Goal: Task Accomplishment & Management: Use online tool/utility

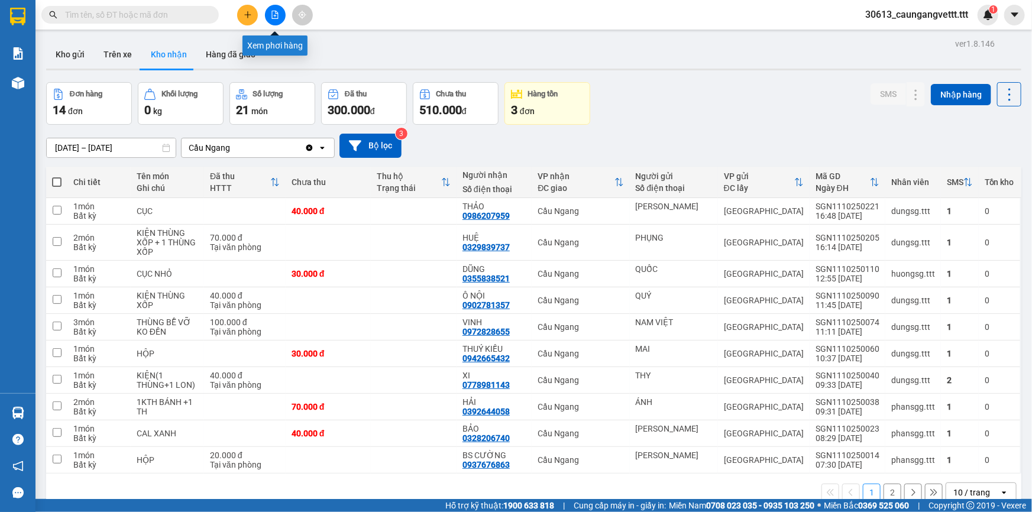
click at [267, 15] on button at bounding box center [275, 15] width 21 height 21
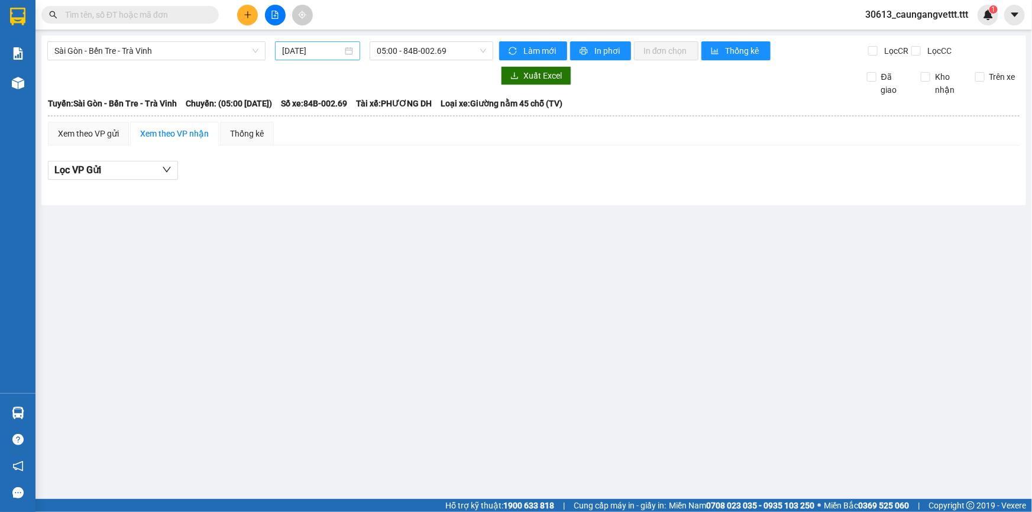
click at [289, 50] on input "[DATE]" at bounding box center [312, 50] width 60 height 13
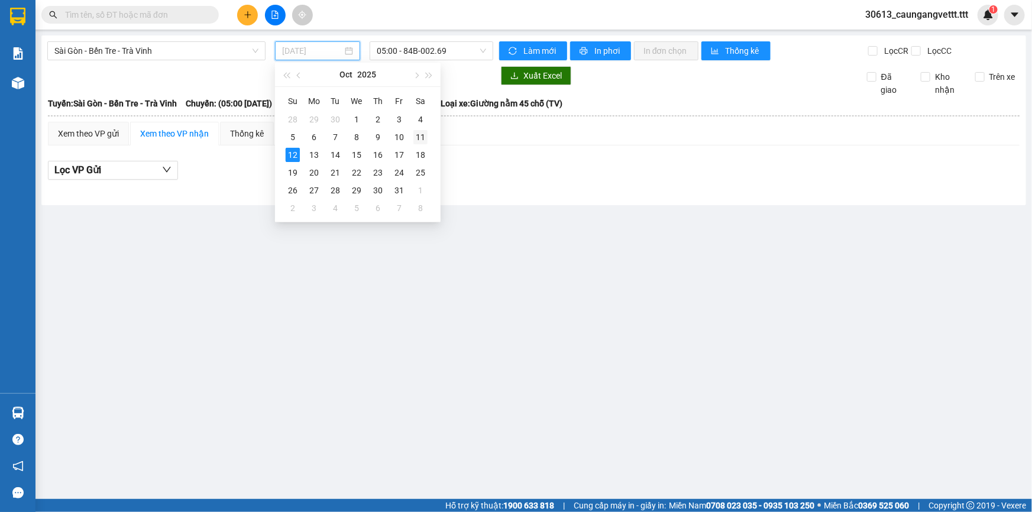
click at [415, 136] on div "11" at bounding box center [420, 137] width 14 height 14
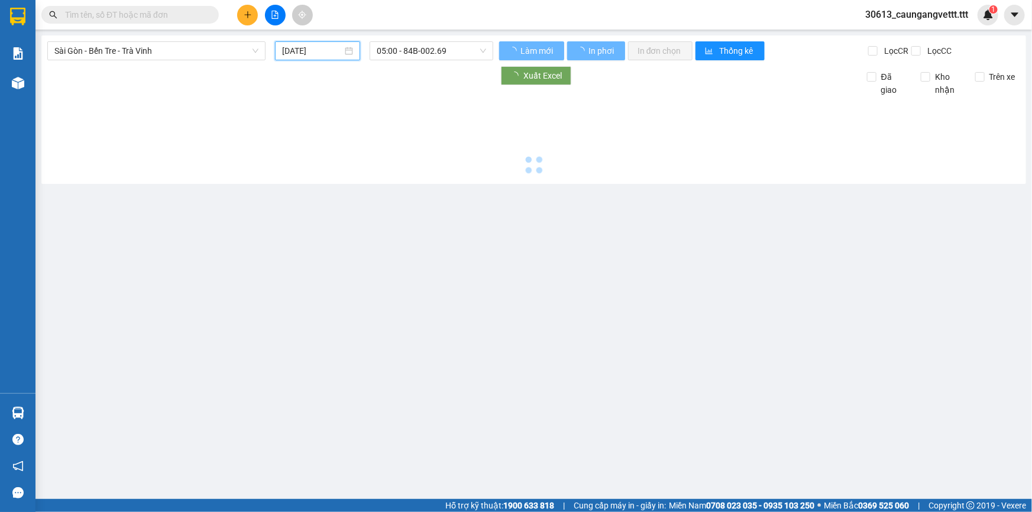
type input "[DATE]"
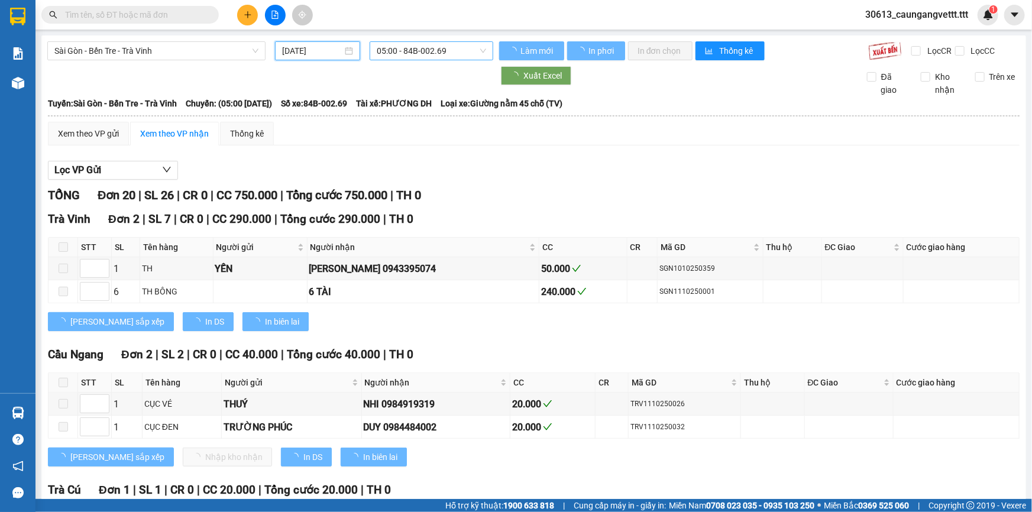
click at [416, 53] on span "05:00 - 84B-002.69" at bounding box center [431, 51] width 109 height 18
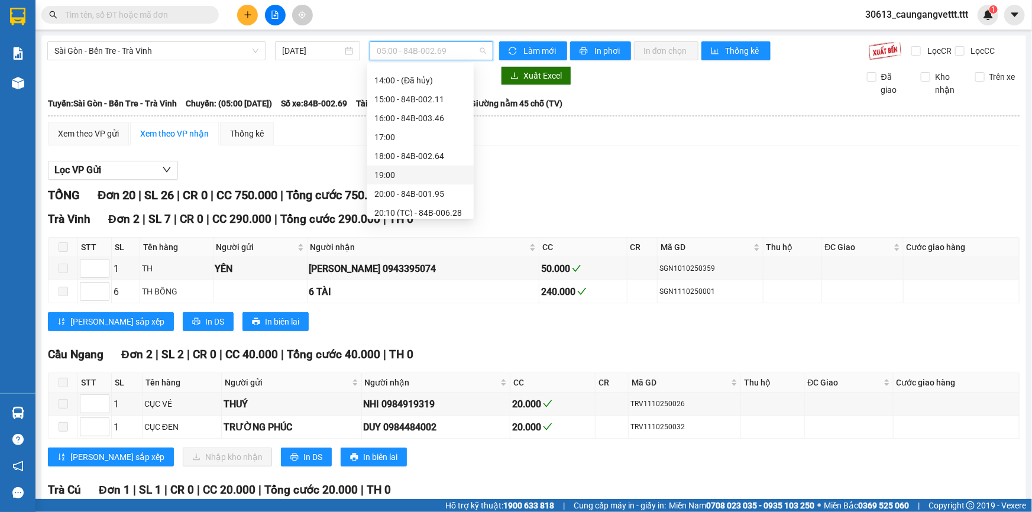
scroll to position [215, 0]
click at [399, 164] on div "19:00" at bounding box center [420, 162] width 92 height 13
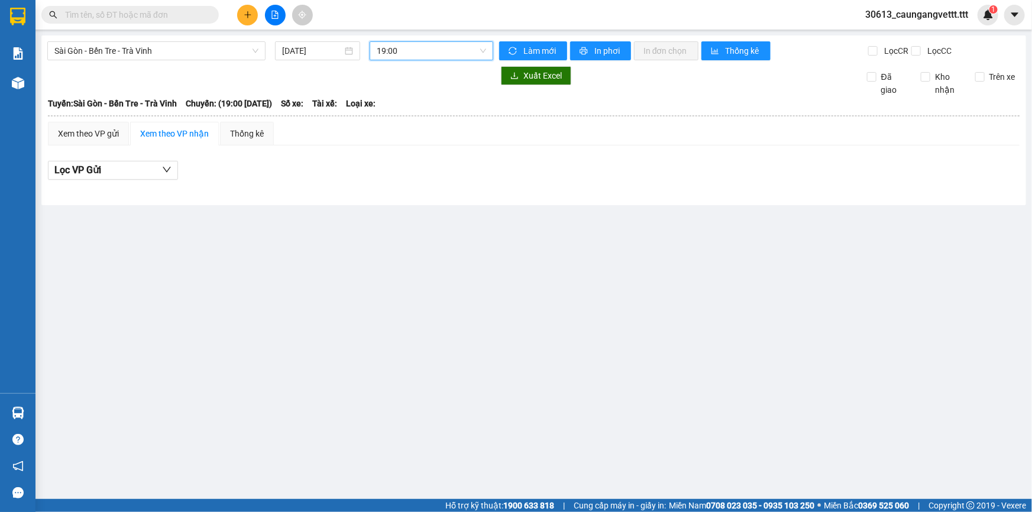
click at [409, 48] on span "19:00" at bounding box center [431, 51] width 109 height 18
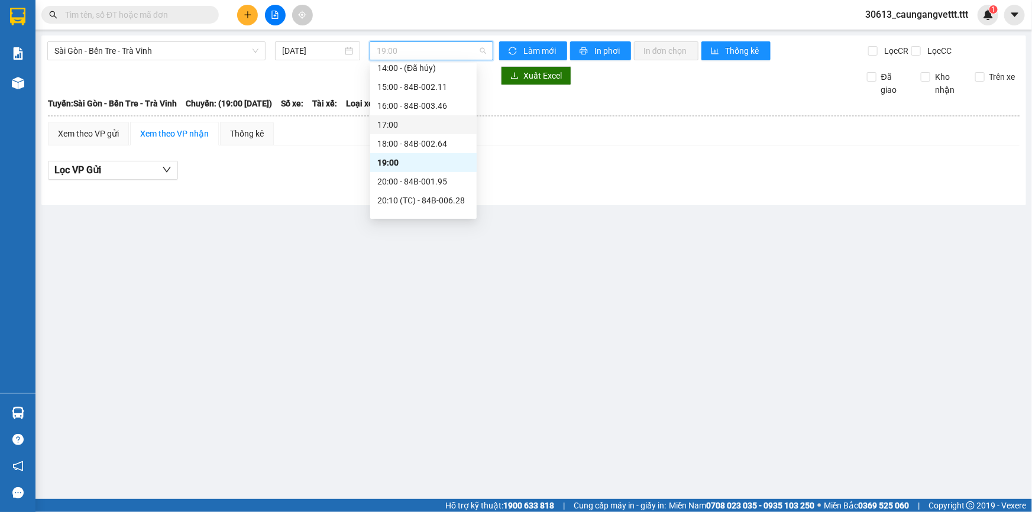
click at [409, 122] on div "17:00" at bounding box center [423, 124] width 92 height 13
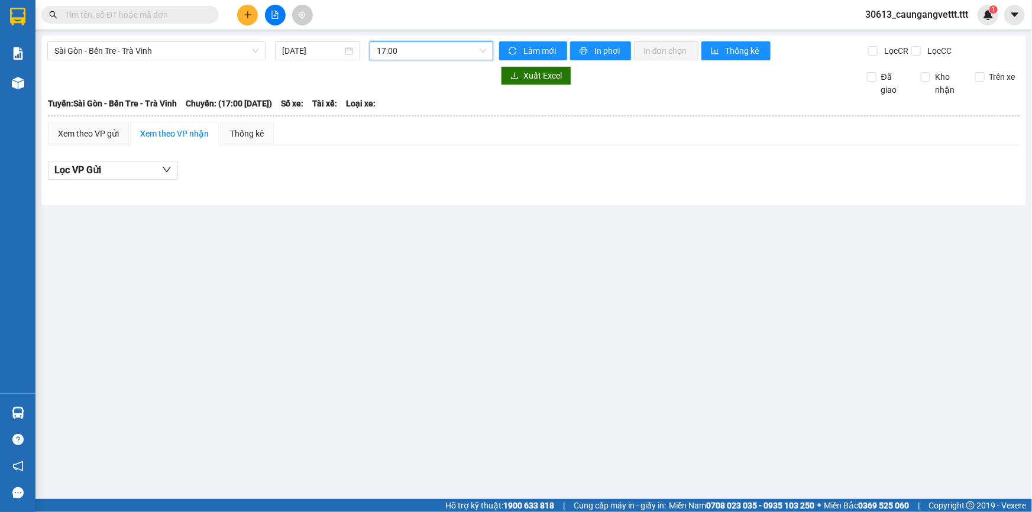
click at [414, 47] on span "17:00" at bounding box center [431, 51] width 109 height 18
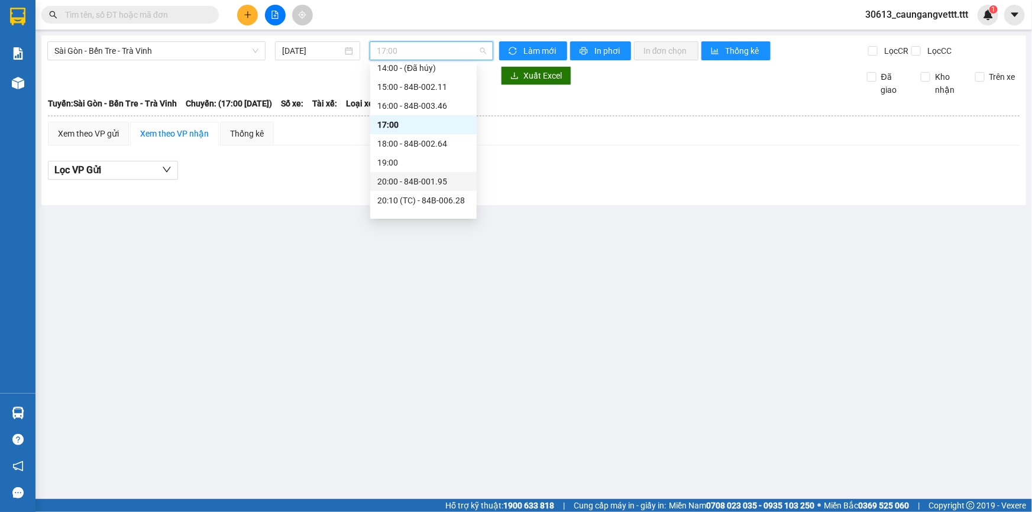
click at [405, 183] on div "20:00 - 84B-001.95" at bounding box center [423, 181] width 92 height 13
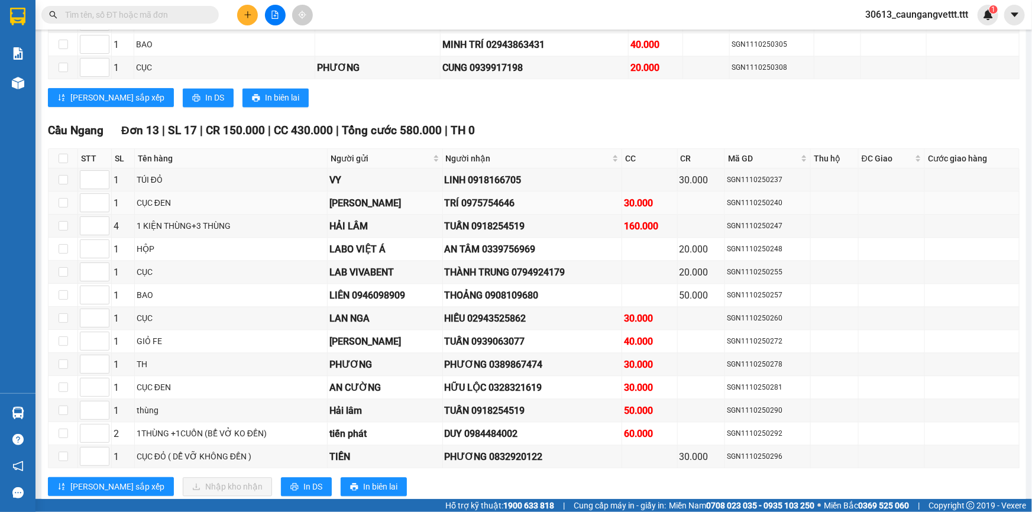
scroll to position [1218, 0]
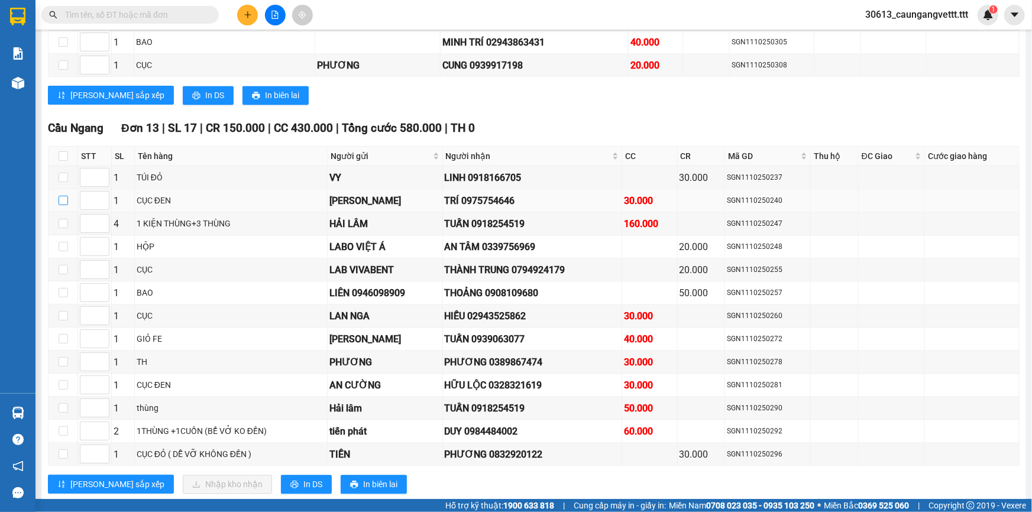
click at [61, 196] on input "checkbox" at bounding box center [63, 200] width 9 height 9
checkbox input "true"
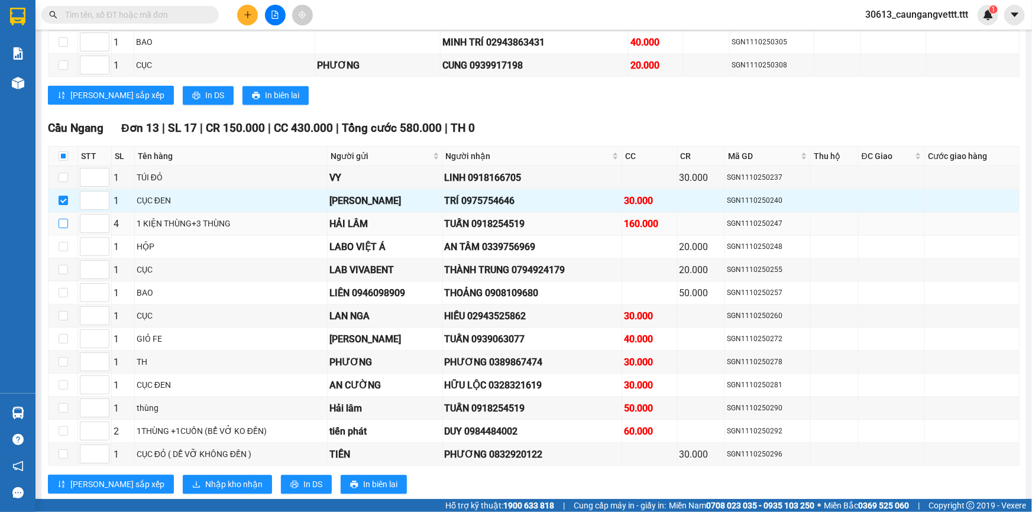
click at [63, 219] on input "checkbox" at bounding box center [63, 223] width 9 height 9
checkbox input "true"
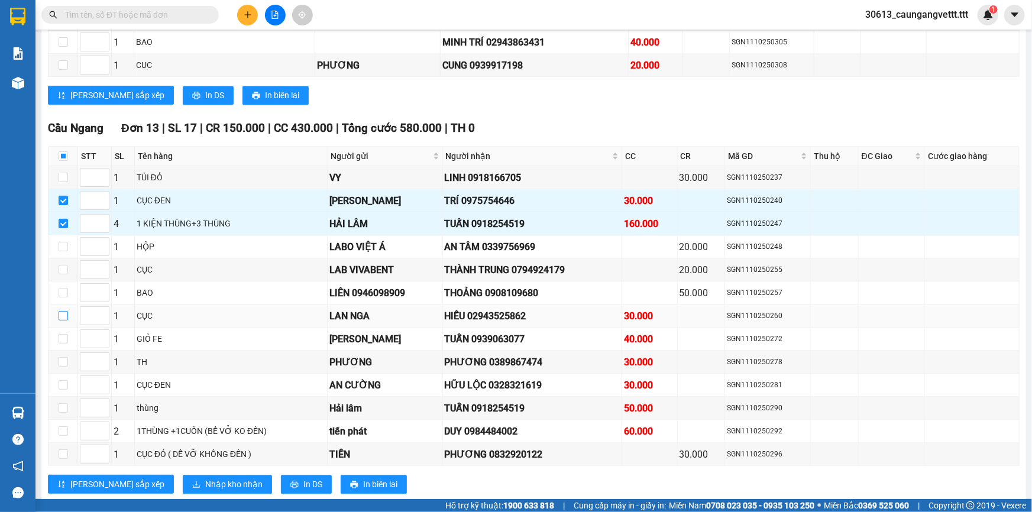
click at [63, 311] on input "checkbox" at bounding box center [63, 315] width 9 height 9
checkbox input "true"
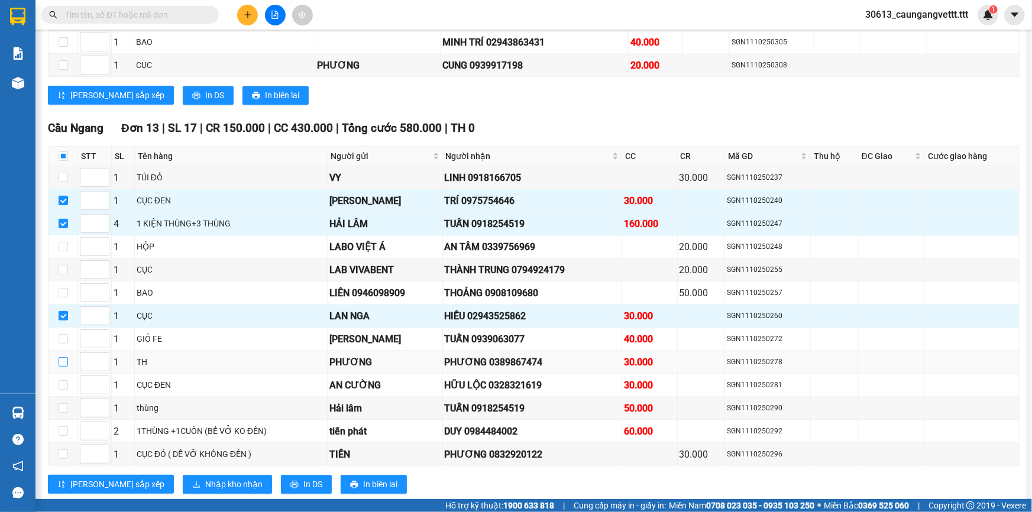
click at [61, 357] on input "checkbox" at bounding box center [63, 361] width 9 height 9
checkbox input "true"
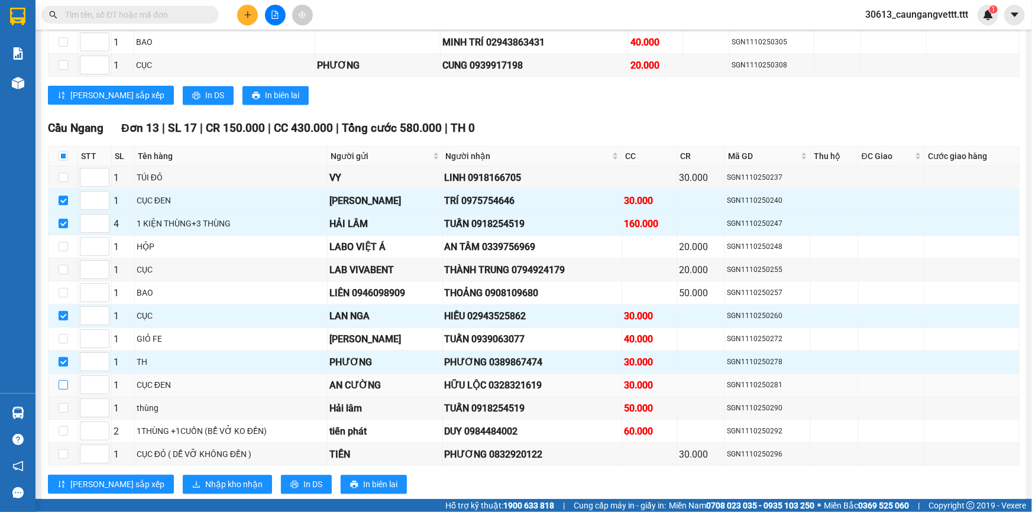
click at [62, 380] on input "checkbox" at bounding box center [63, 384] width 9 height 9
checkbox input "true"
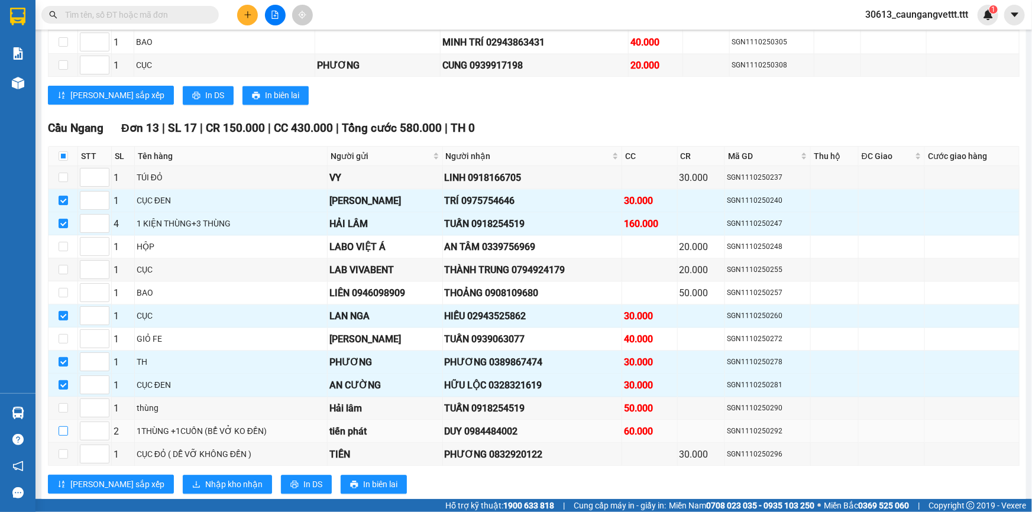
click at [63, 426] on input "checkbox" at bounding box center [63, 430] width 9 height 9
checkbox input "true"
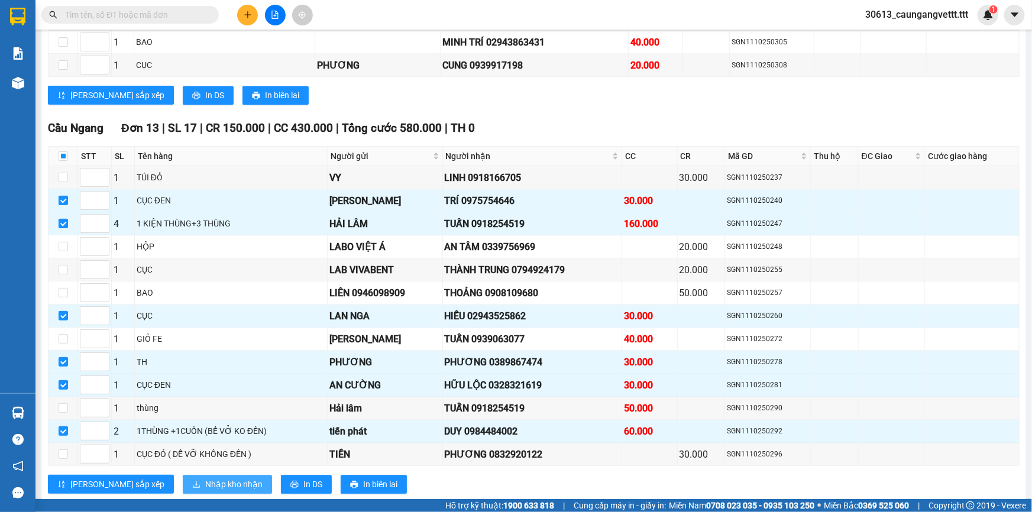
click at [205, 478] on span "Nhập kho nhận" at bounding box center [233, 484] width 57 height 13
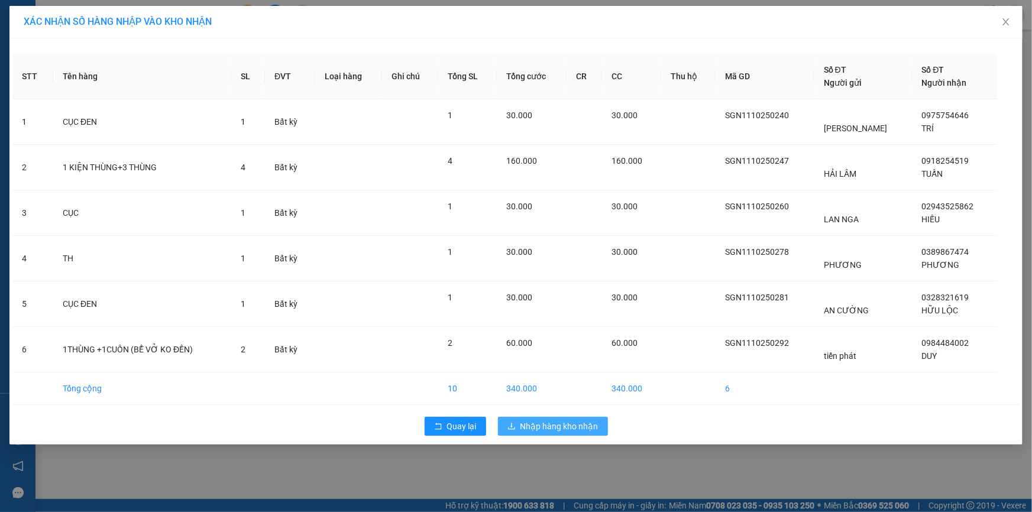
click at [553, 423] on span "Nhập hàng kho nhận" at bounding box center [559, 426] width 78 height 13
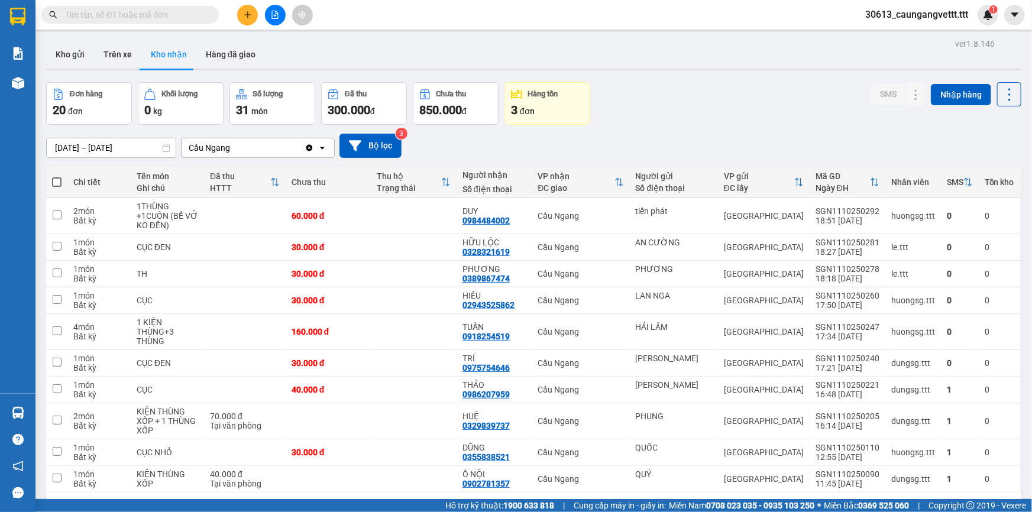
click at [275, 16] on icon "file-add" at bounding box center [275, 15] width 7 height 8
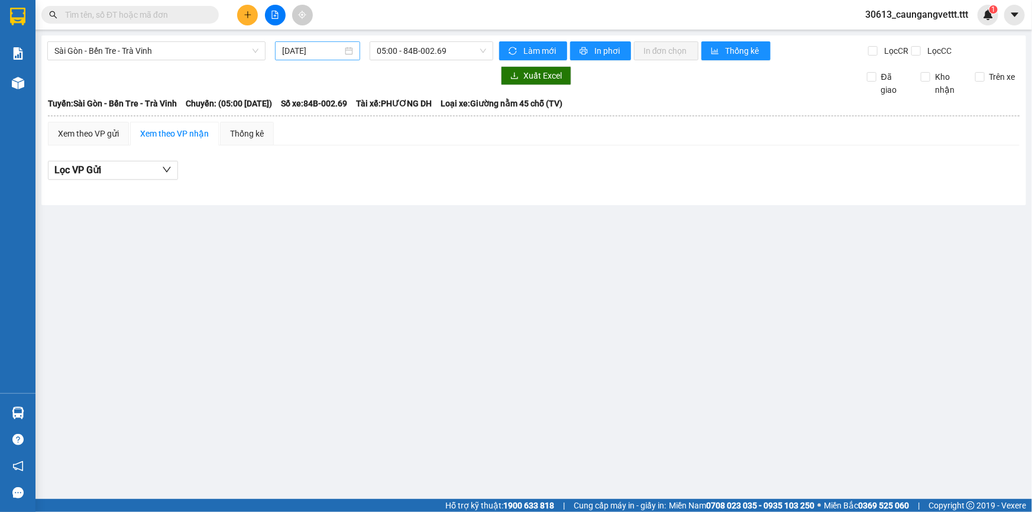
click at [288, 49] on input "[DATE]" at bounding box center [312, 50] width 60 height 13
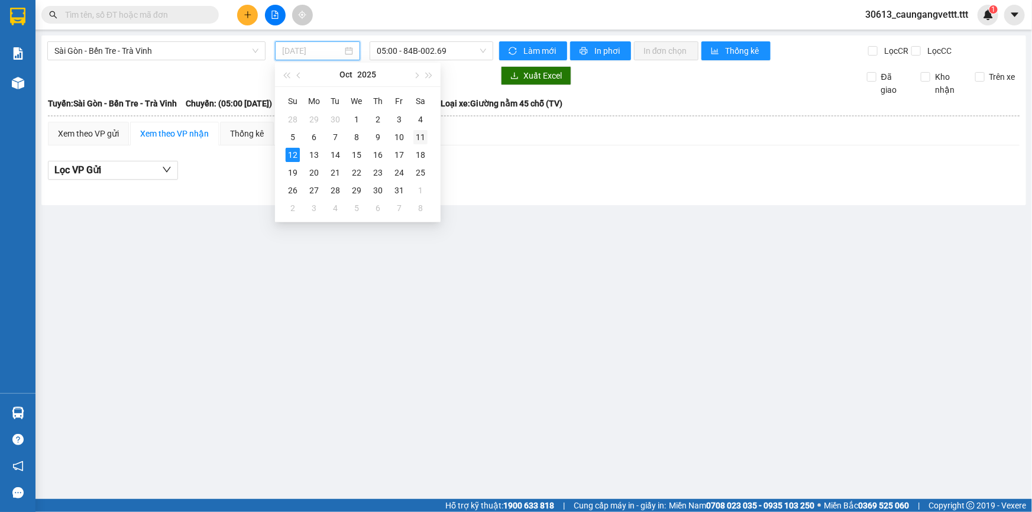
click at [421, 135] on div "11" at bounding box center [420, 137] width 14 height 14
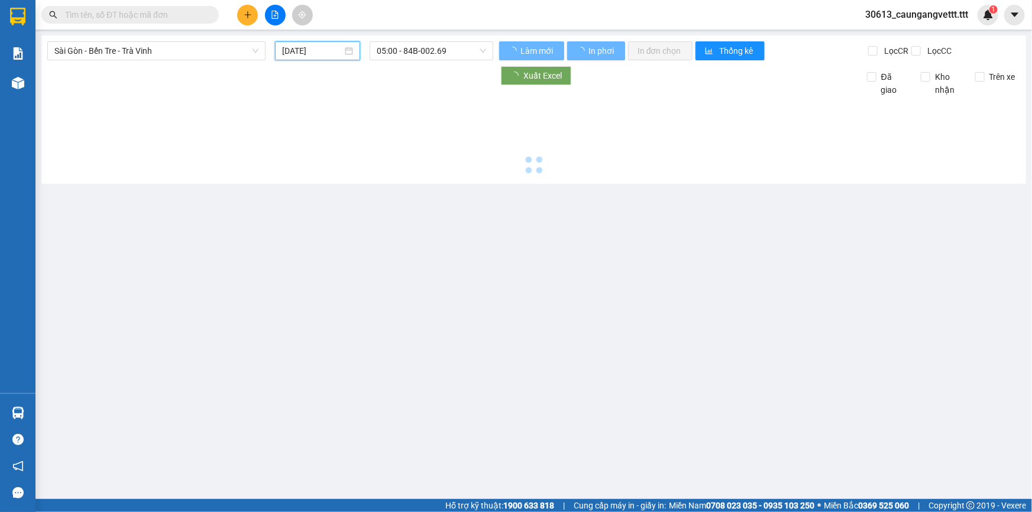
type input "[DATE]"
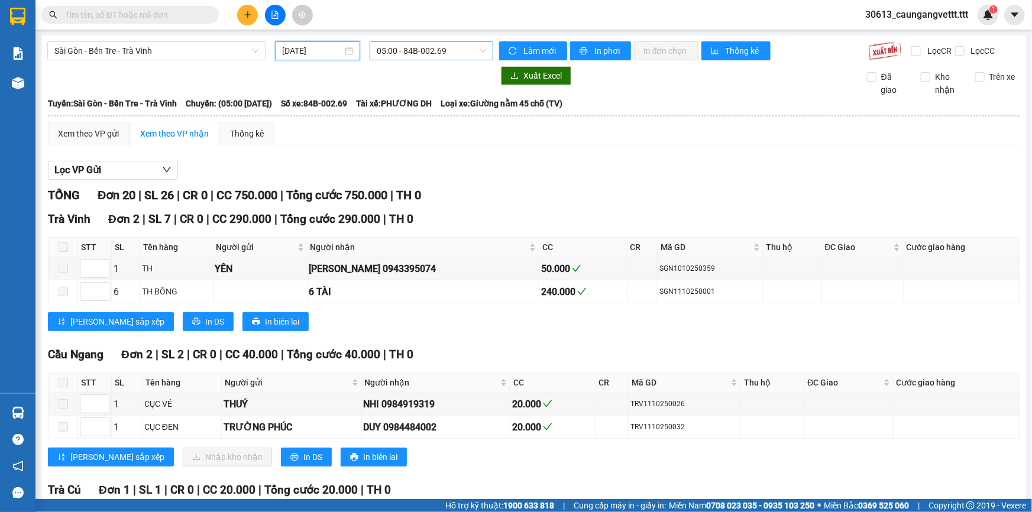
click at [417, 48] on span "05:00 - 84B-002.69" at bounding box center [431, 51] width 109 height 18
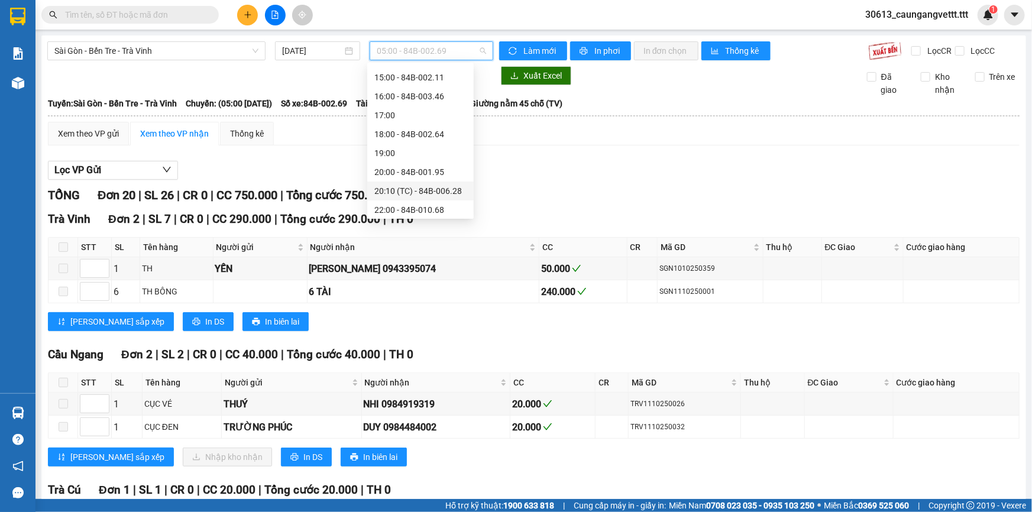
scroll to position [226, 0]
click at [404, 205] on div "22:00 - 84B-010.68" at bounding box center [420, 207] width 92 height 13
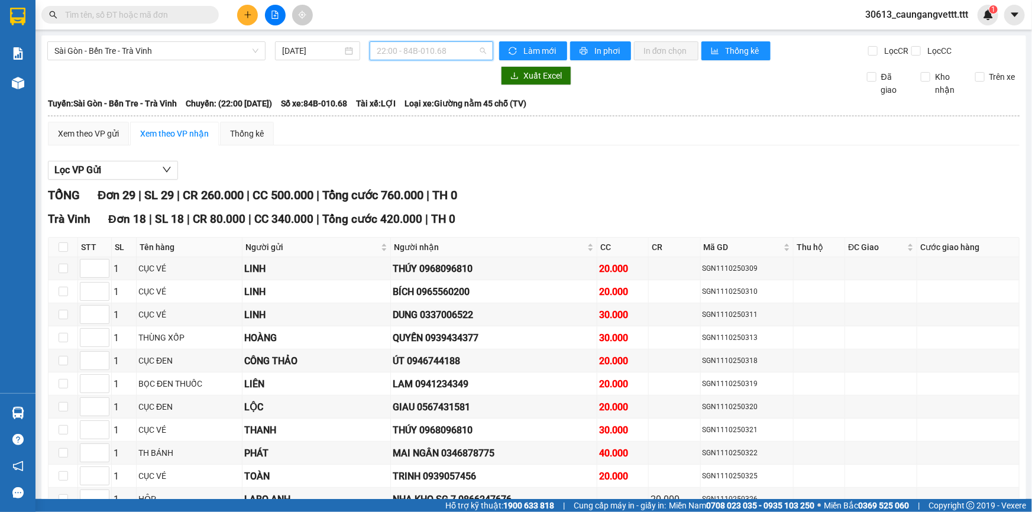
click at [418, 50] on span "22:00 - 84B-010.68" at bounding box center [431, 51] width 109 height 18
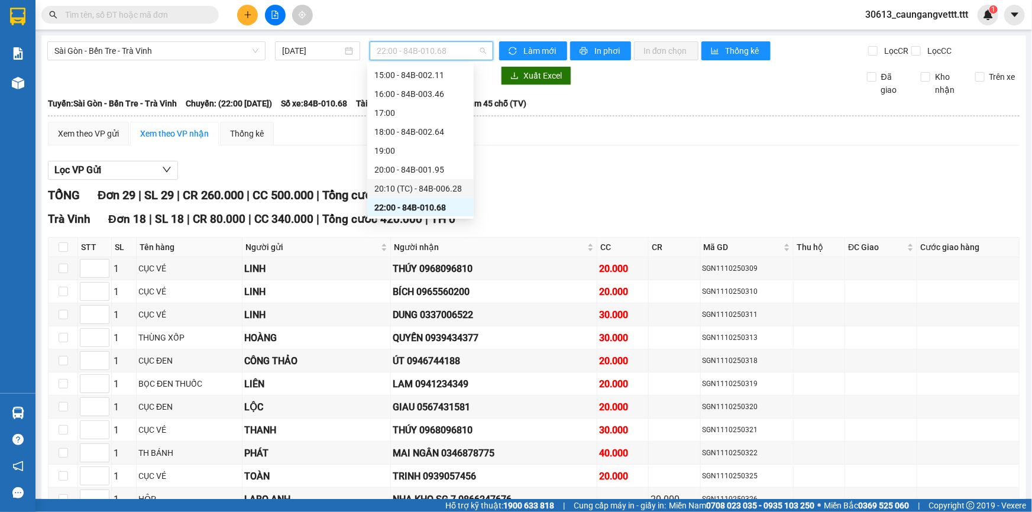
click at [403, 186] on div "20:10 (TC) - 84B-006.28" at bounding box center [420, 188] width 92 height 13
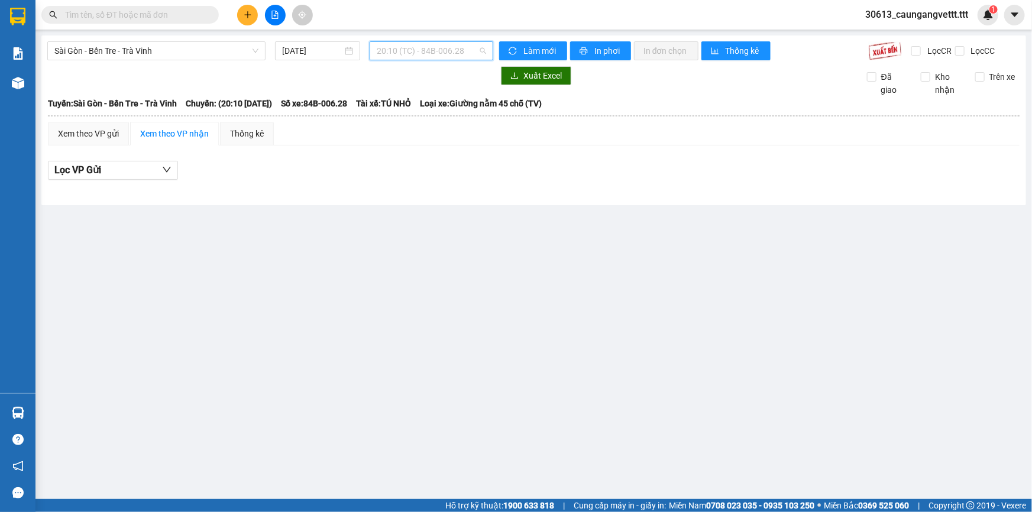
click at [409, 54] on span "20:10 (TC) - 84B-006.28" at bounding box center [431, 51] width 109 height 18
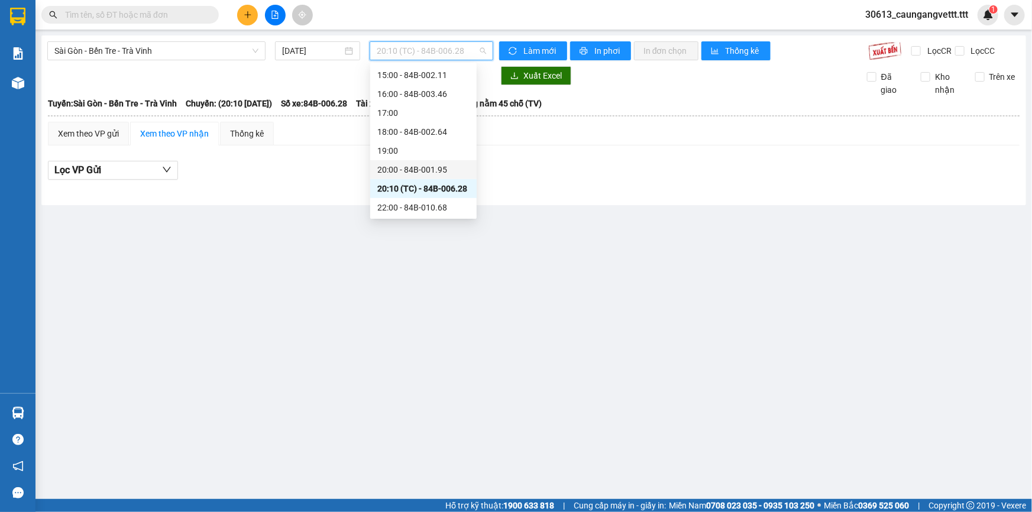
click at [393, 166] on div "20:00 - 84B-001.95" at bounding box center [423, 169] width 92 height 13
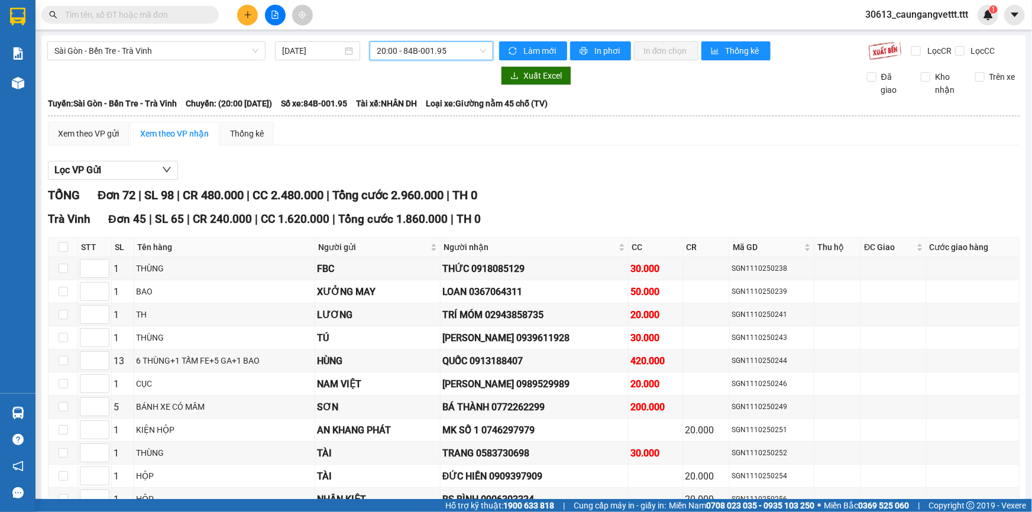
click at [417, 50] on span "20:00 - 84B-001.95" at bounding box center [431, 51] width 109 height 18
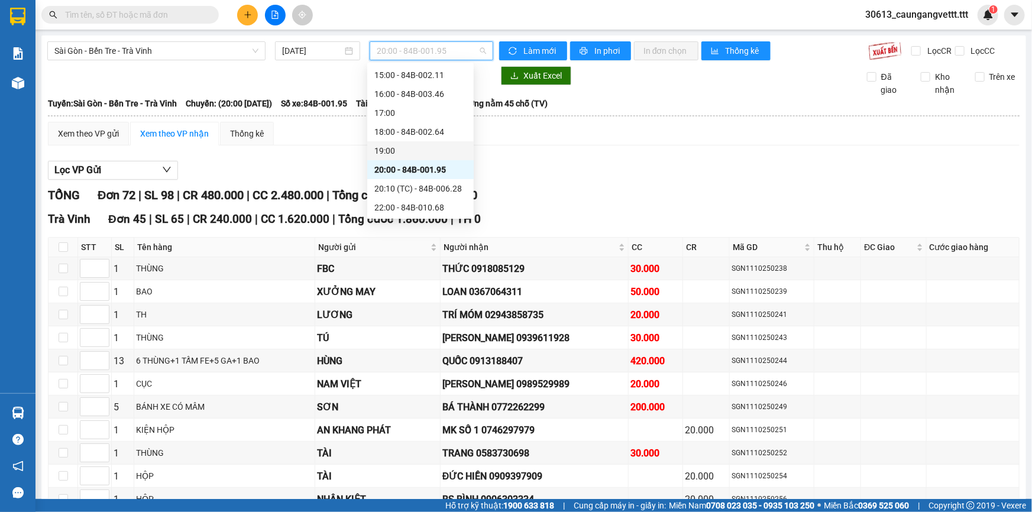
click at [402, 155] on div "19:00" at bounding box center [420, 150] width 92 height 13
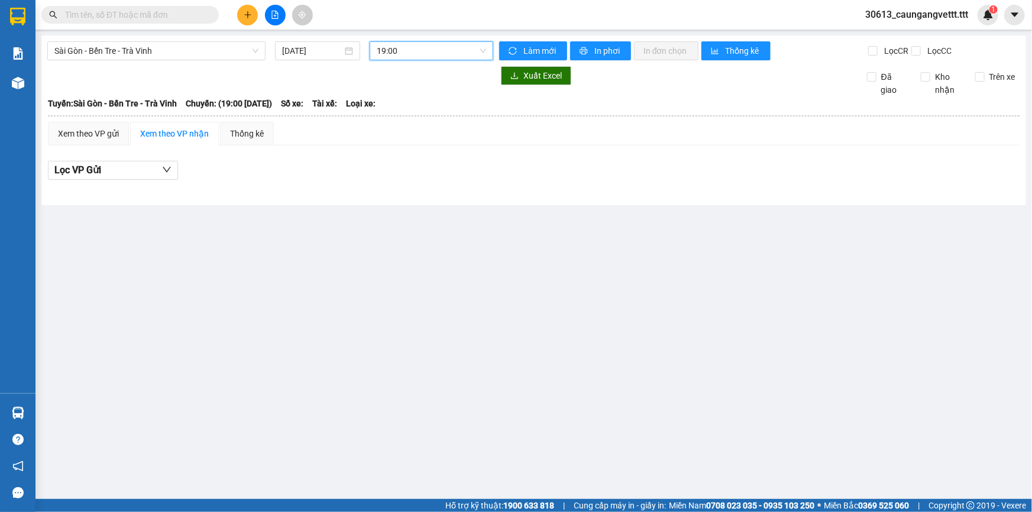
click at [421, 53] on span "19:00" at bounding box center [431, 51] width 109 height 18
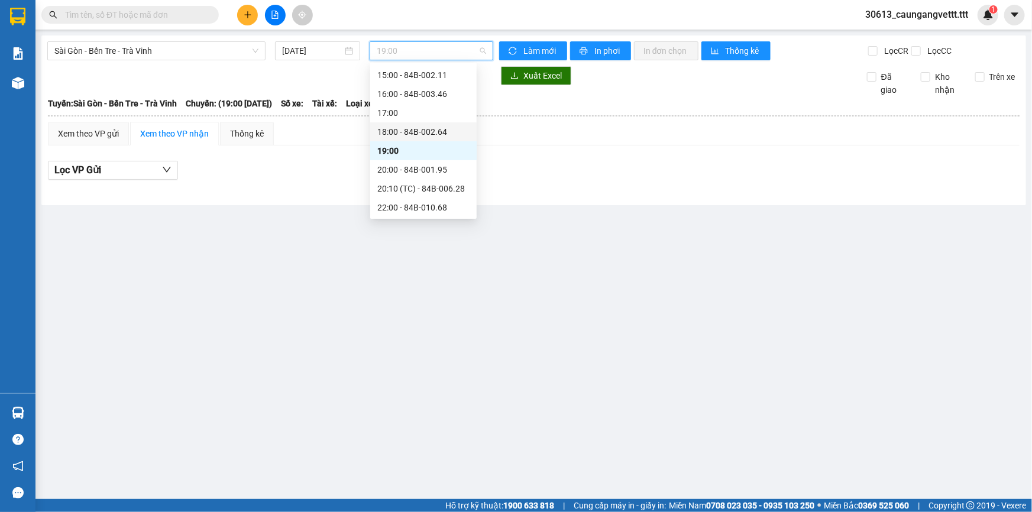
click at [414, 130] on div "18:00 - 84B-002.64" at bounding box center [423, 131] width 92 height 13
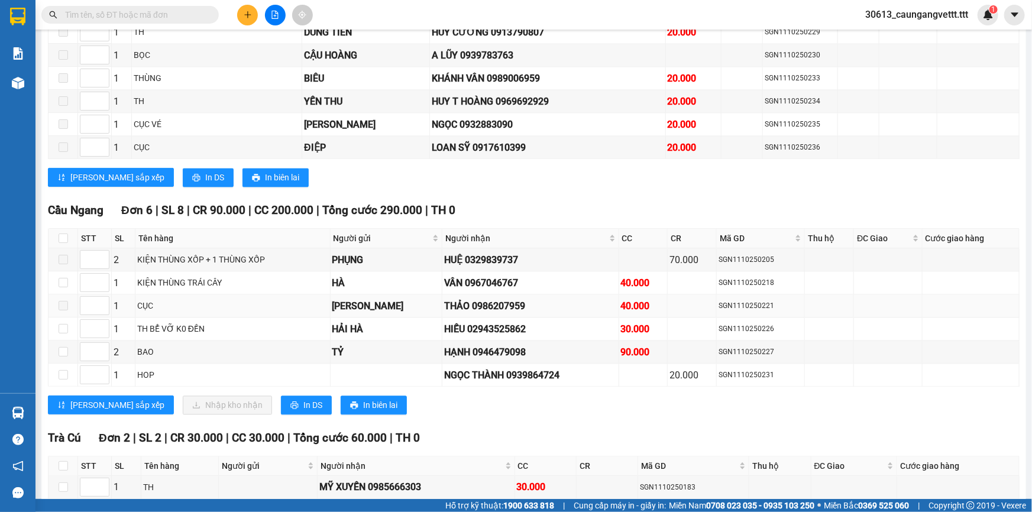
scroll to position [1218, 0]
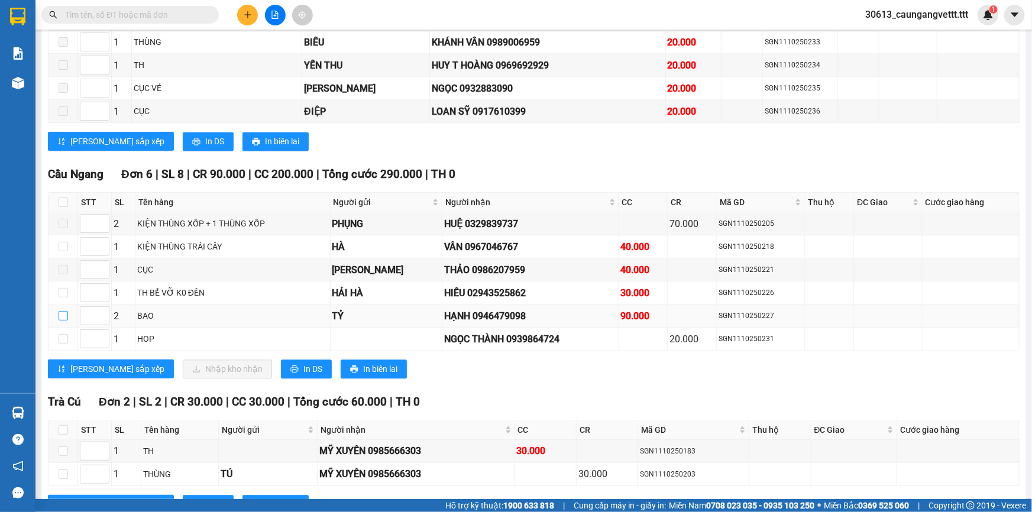
click at [61, 311] on input "checkbox" at bounding box center [63, 315] width 9 height 9
checkbox input "true"
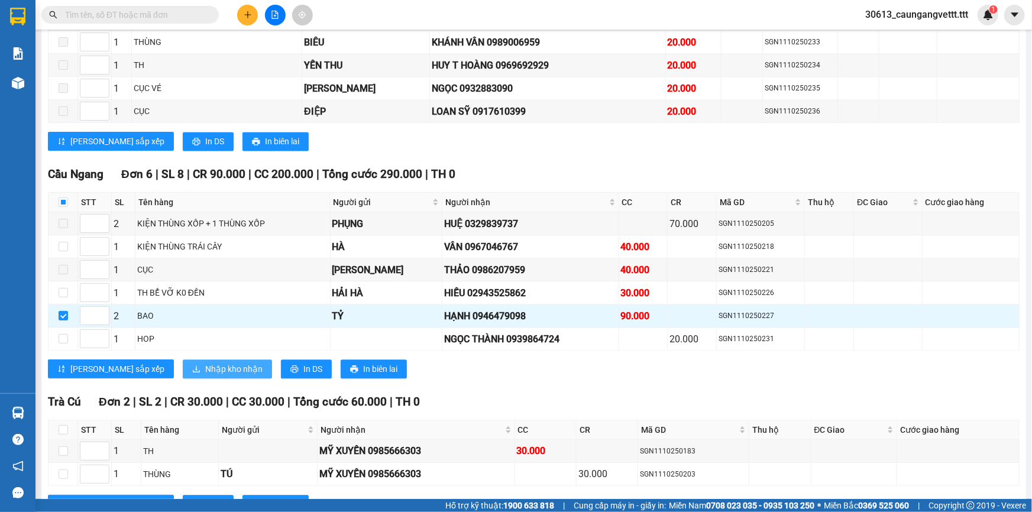
click at [205, 362] on span "Nhập kho nhận" at bounding box center [233, 368] width 57 height 13
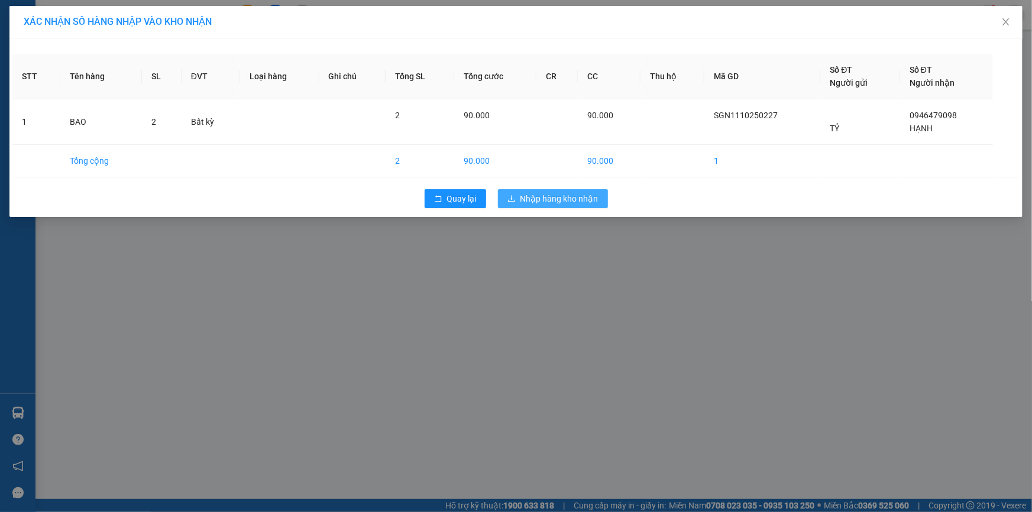
click at [535, 192] on span "Nhập hàng kho nhận" at bounding box center [559, 198] width 78 height 13
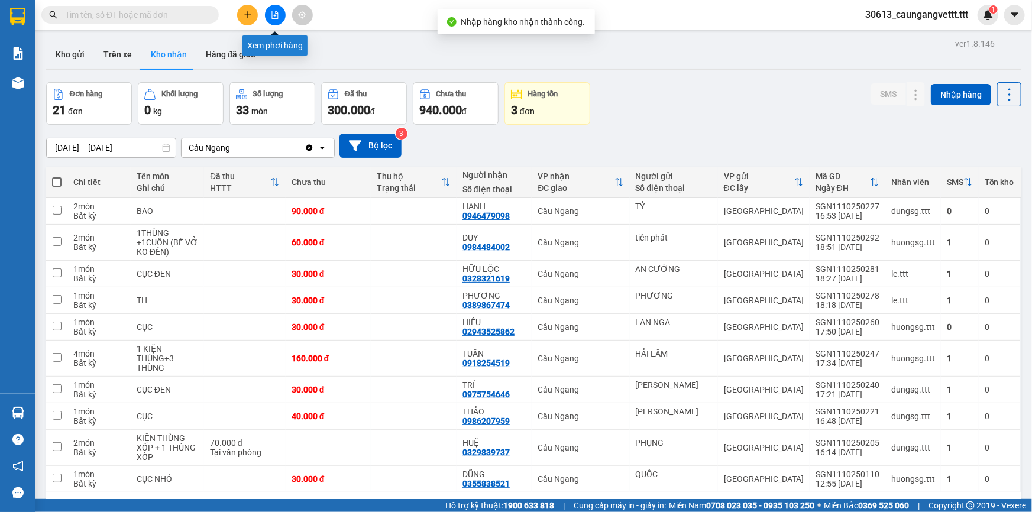
click at [277, 14] on icon "file-add" at bounding box center [275, 15] width 8 height 8
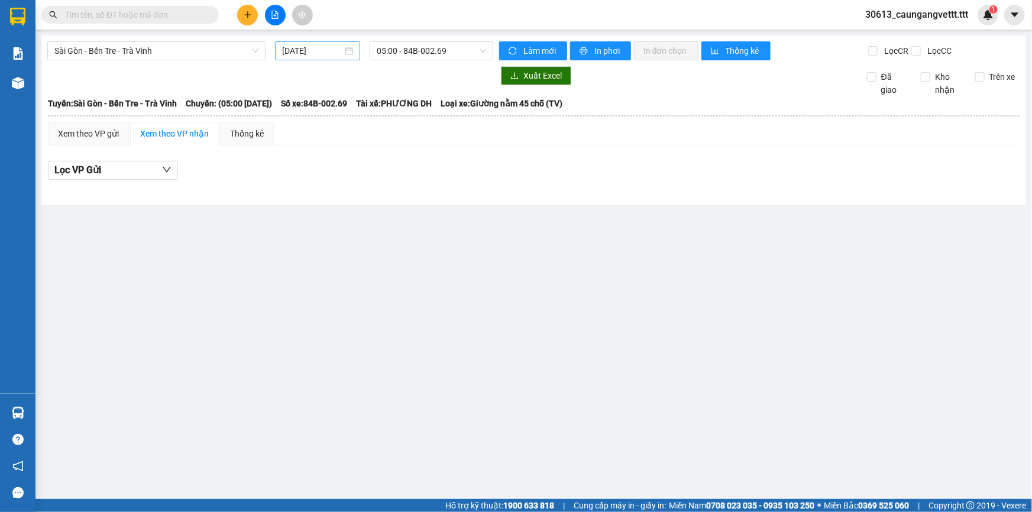
click at [285, 48] on input "[DATE]" at bounding box center [312, 50] width 60 height 13
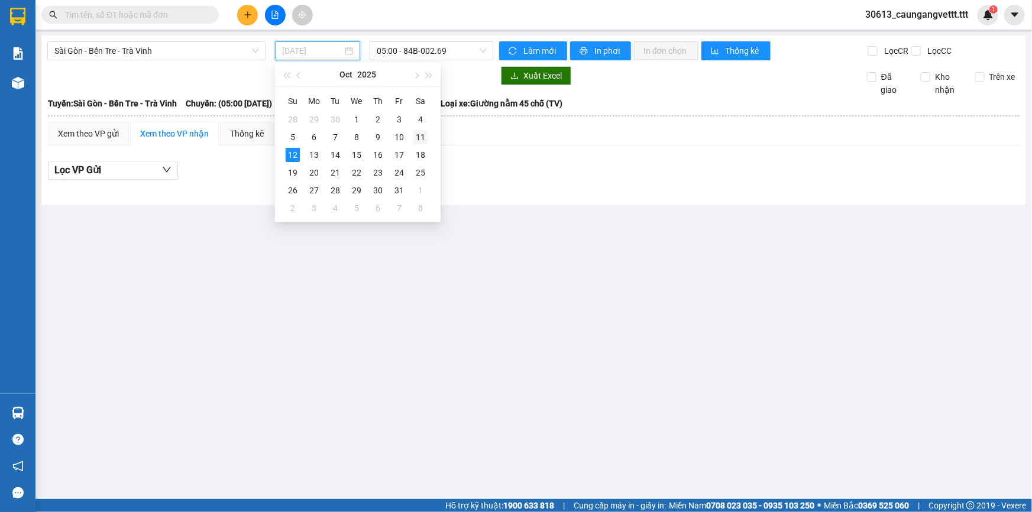
click at [425, 137] on div "11" at bounding box center [420, 137] width 14 height 14
type input "[DATE]"
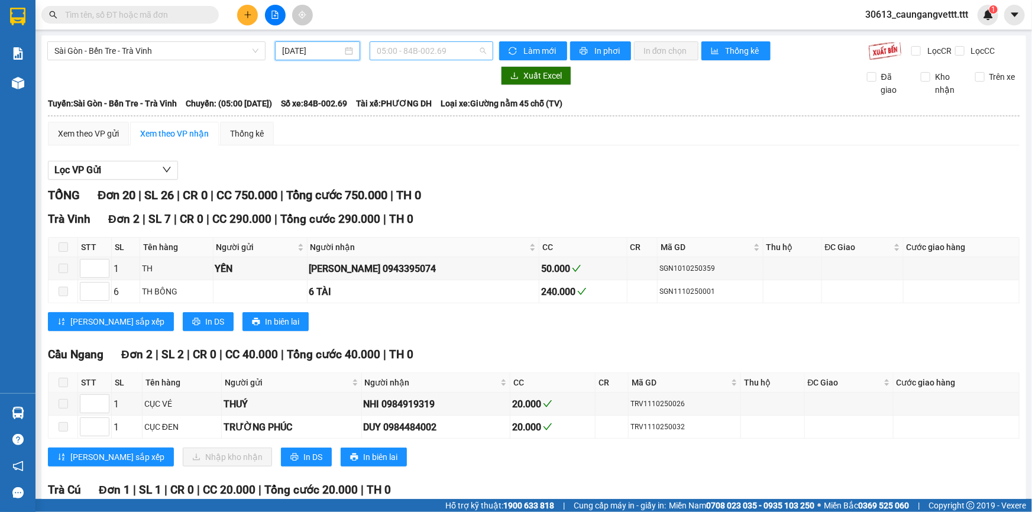
click at [409, 48] on span "05:00 - 84B-002.69" at bounding box center [431, 51] width 109 height 18
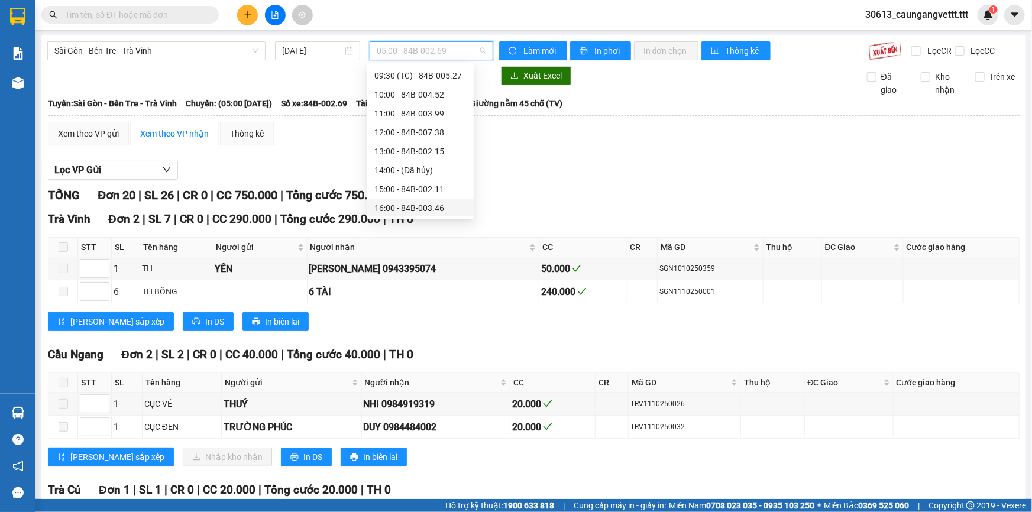
scroll to position [226, 0]
click at [405, 77] on div "15:00 - 84B-002.11" at bounding box center [420, 75] width 92 height 13
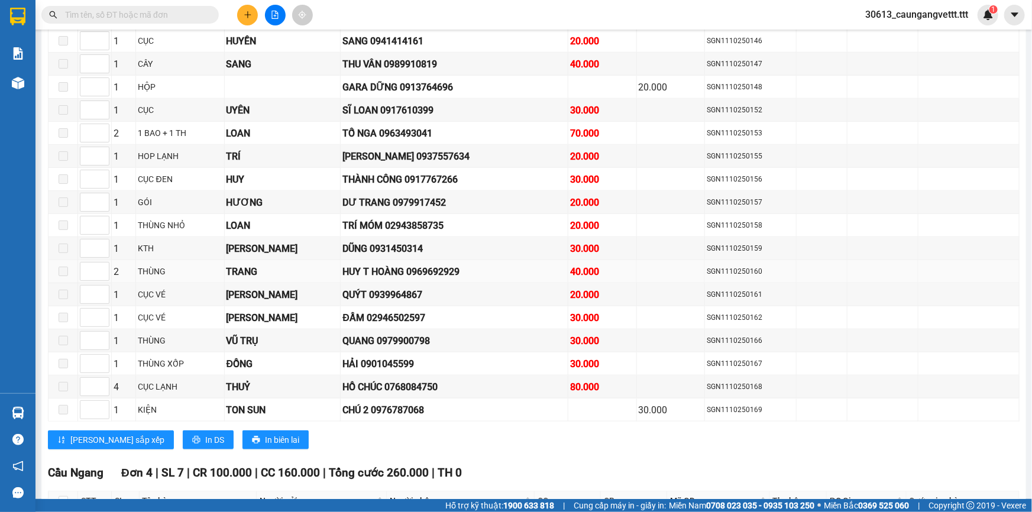
scroll to position [824, 0]
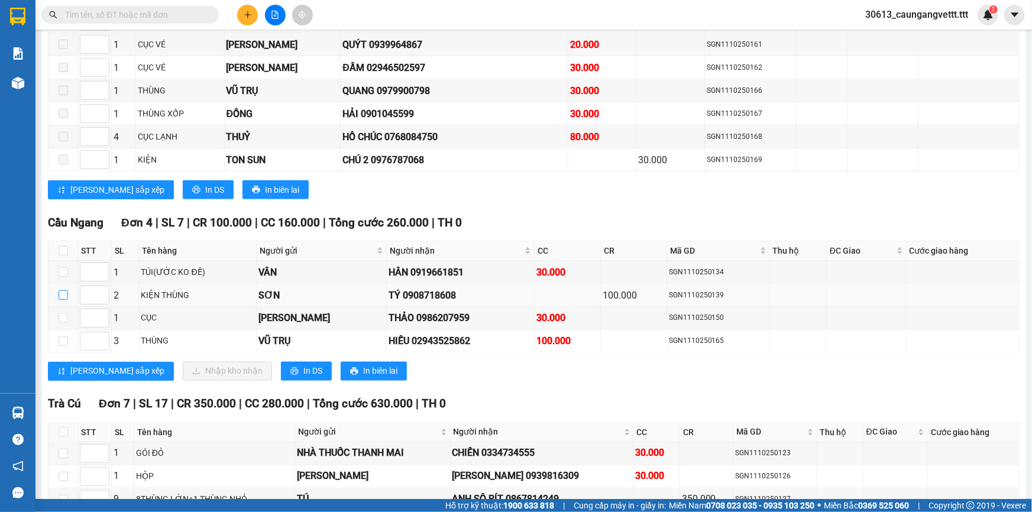
click at [61, 290] on input "checkbox" at bounding box center [63, 294] width 9 height 9
checkbox input "true"
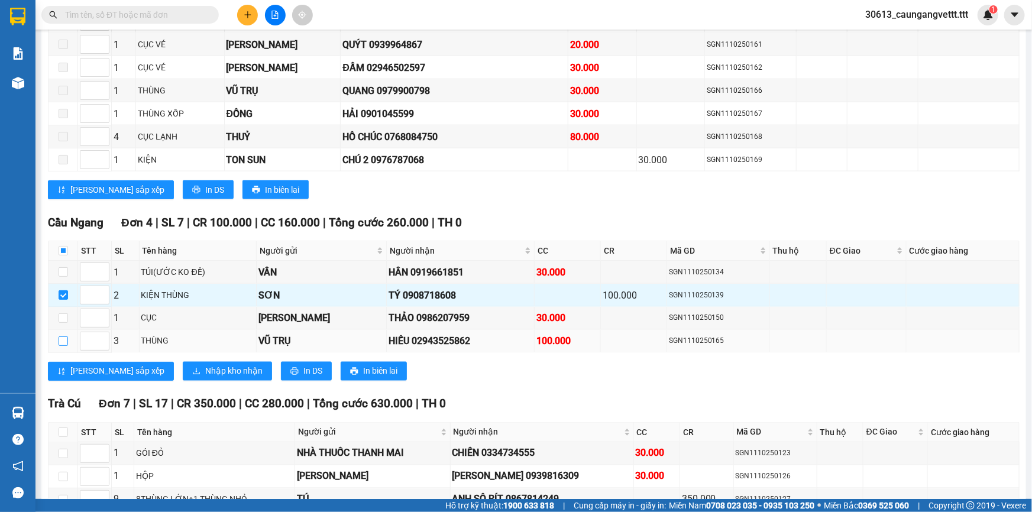
click at [60, 336] on input "checkbox" at bounding box center [63, 340] width 9 height 9
checkbox input "true"
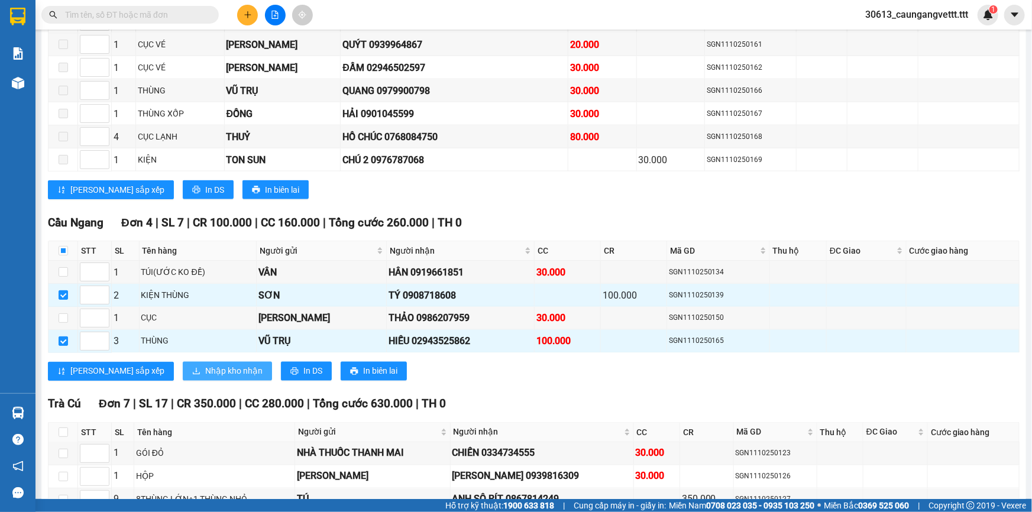
click at [205, 365] on span "Nhập kho nhận" at bounding box center [233, 371] width 57 height 13
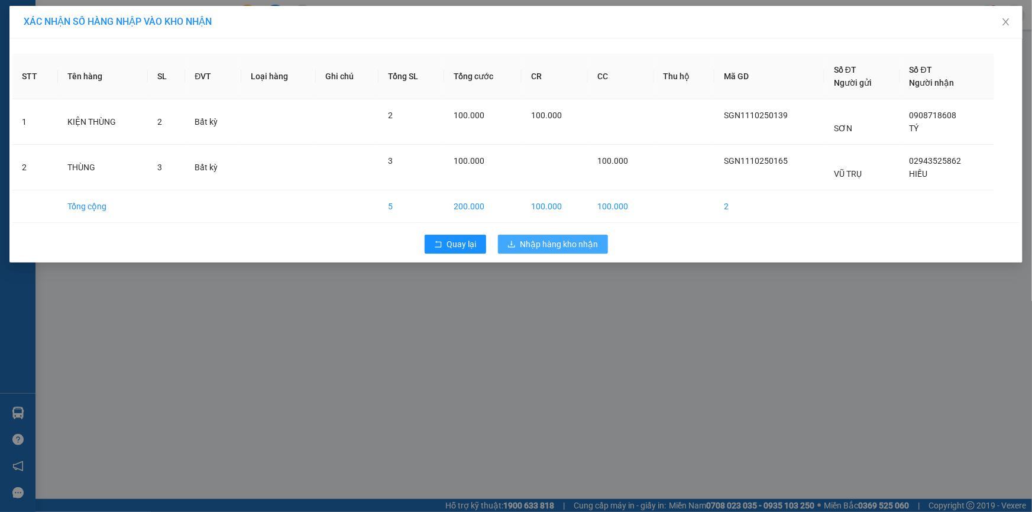
click at [541, 242] on span "Nhập hàng kho nhận" at bounding box center [559, 244] width 78 height 13
